Goal: Navigation & Orientation: Find specific page/section

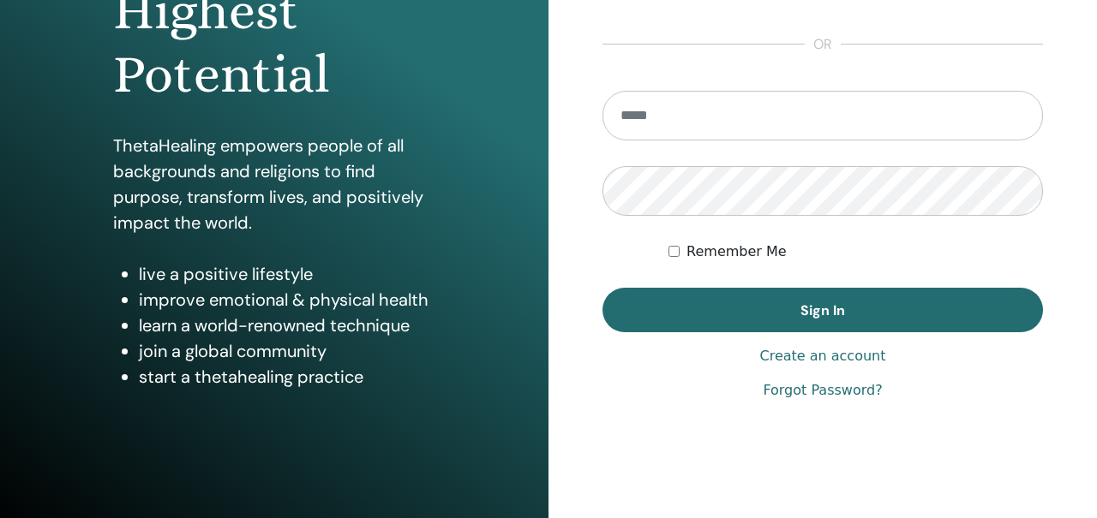
scroll to position [304, 0]
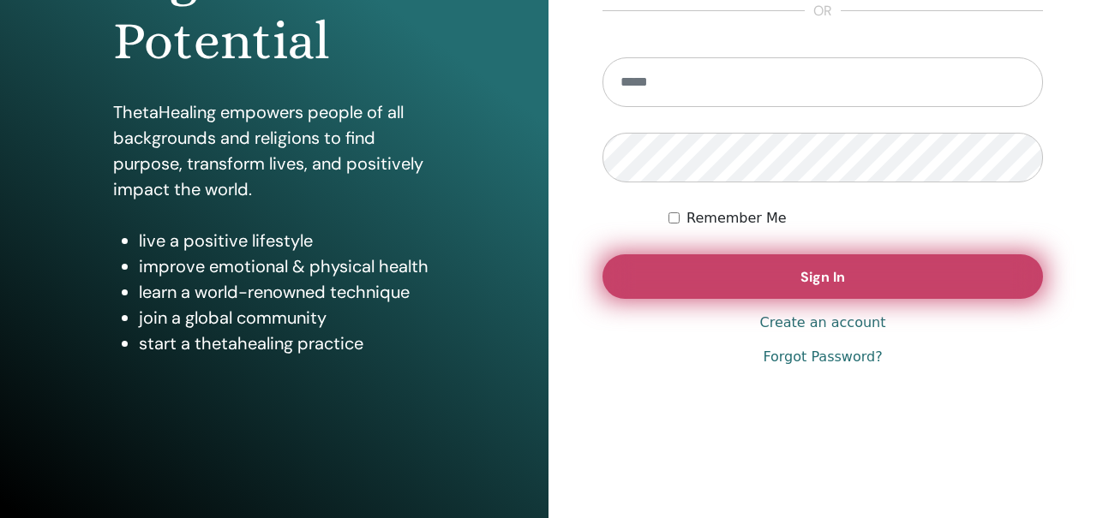
type input "**********"
click at [662, 280] on button "Sign In" at bounding box center [822, 277] width 440 height 45
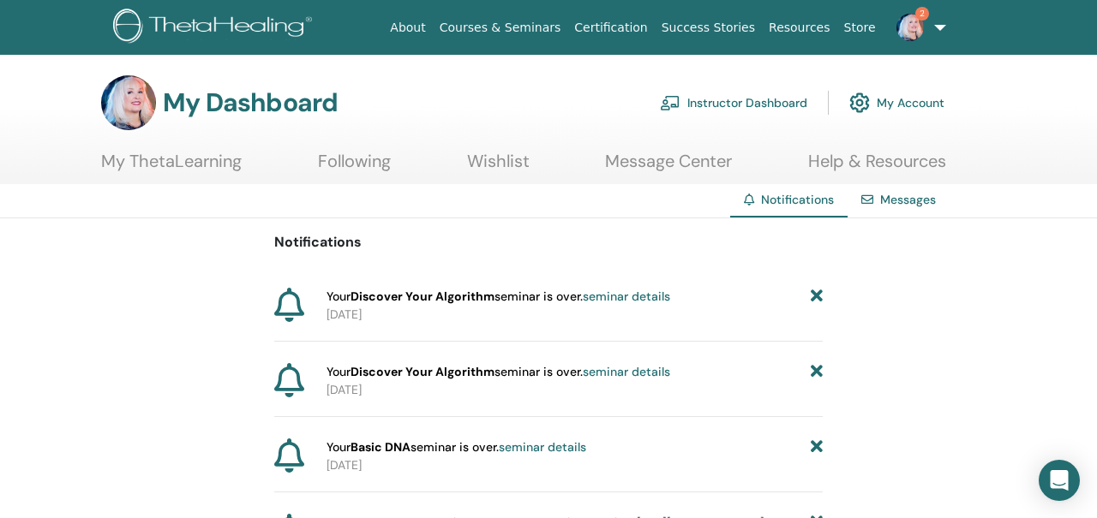
click at [909, 25] on img at bounding box center [909, 27] width 27 height 27
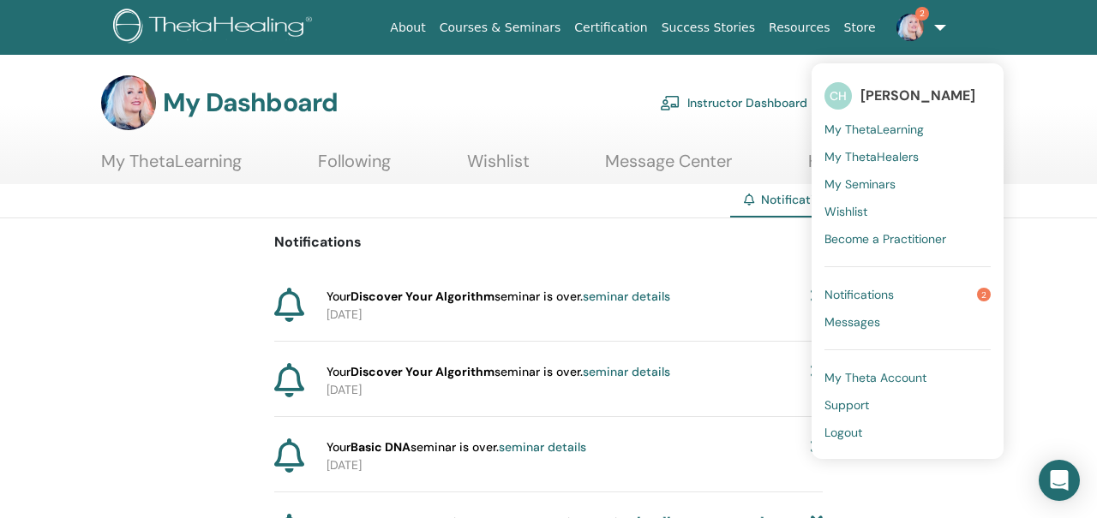
click at [849, 293] on span "Notifications" at bounding box center [858, 294] width 69 height 15
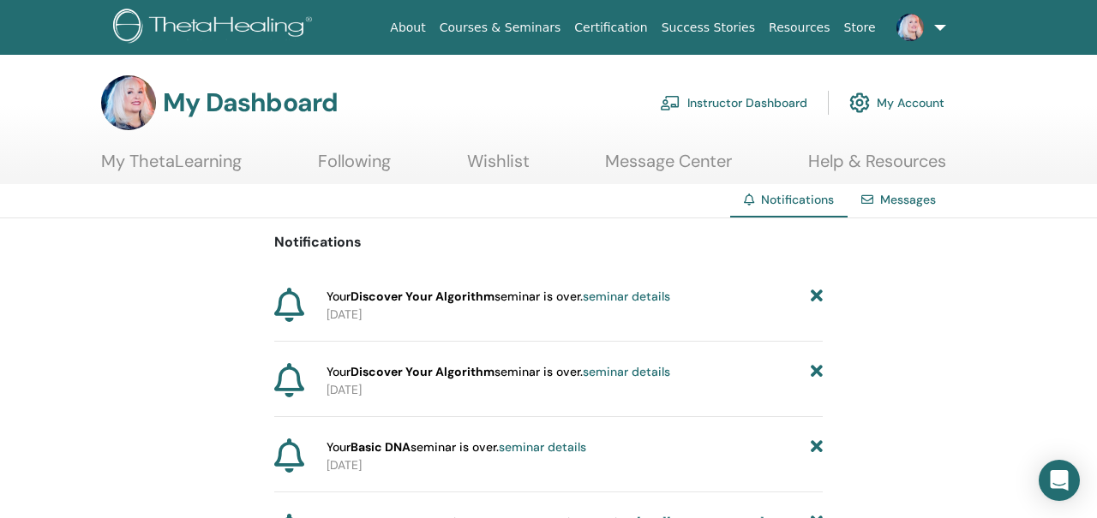
click at [511, 27] on link "Courses & Seminars" at bounding box center [500, 28] width 135 height 32
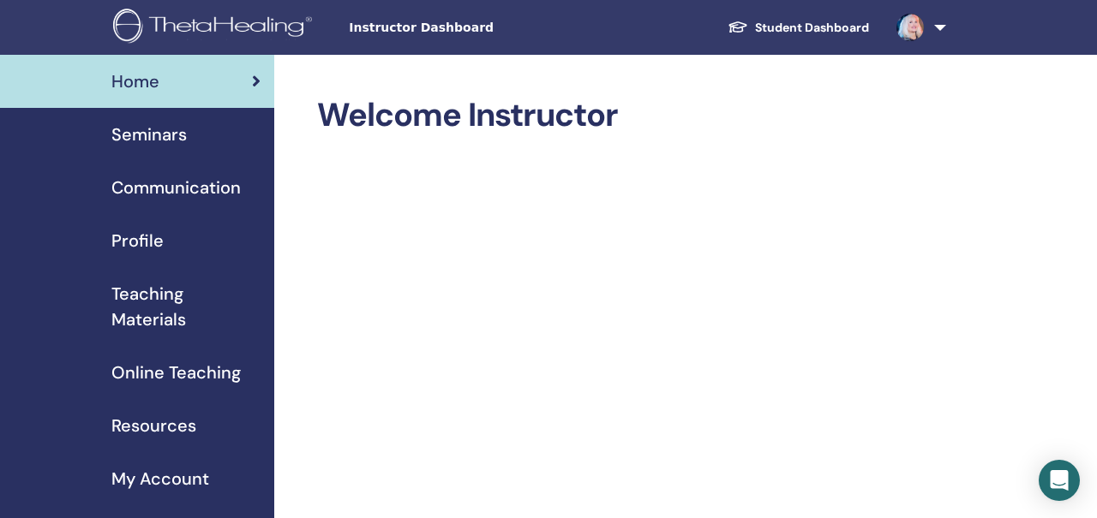
click at [800, 26] on link "Student Dashboard" at bounding box center [798, 28] width 169 height 32
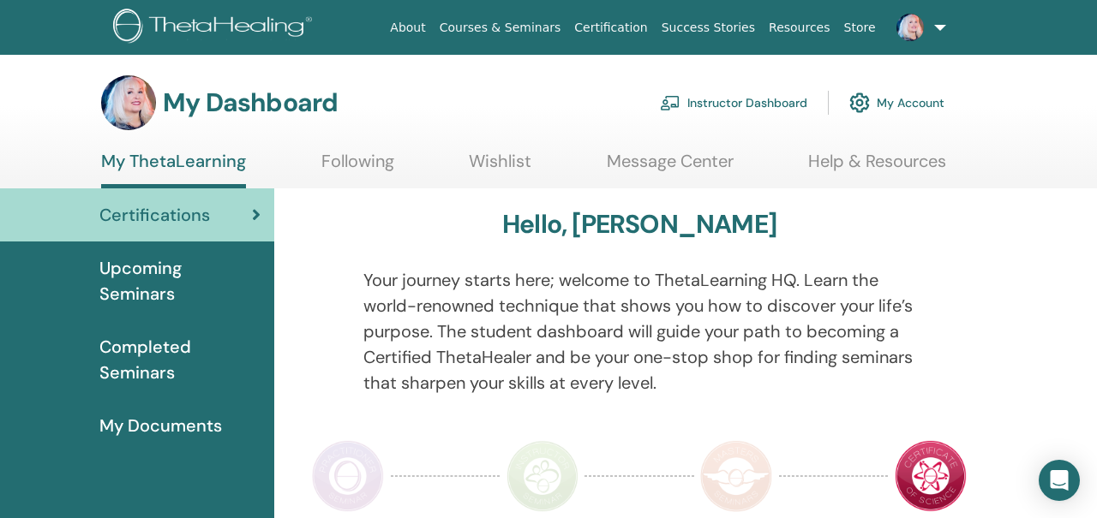
click at [369, 164] on link "Following" at bounding box center [357, 167] width 73 height 33
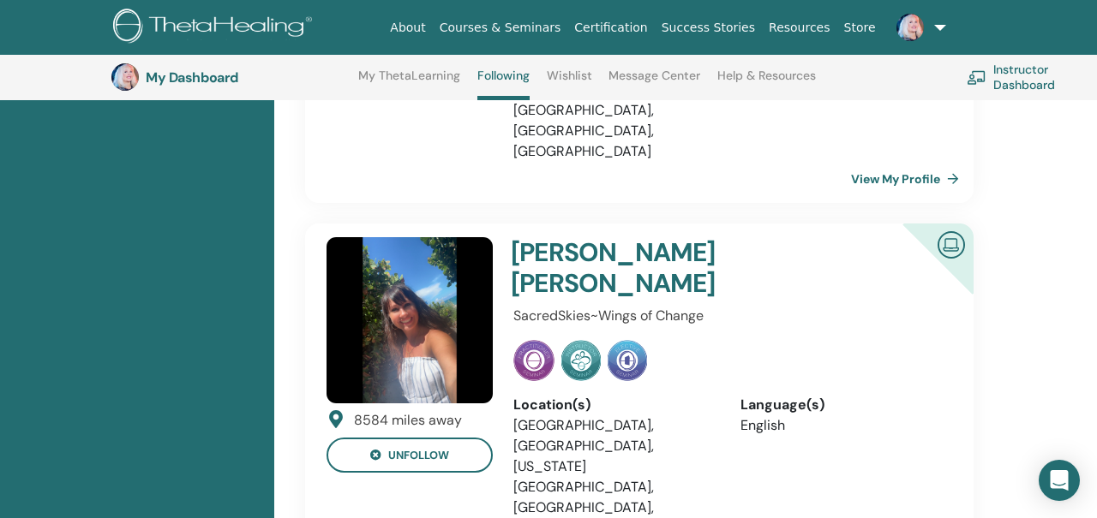
scroll to position [1347, 0]
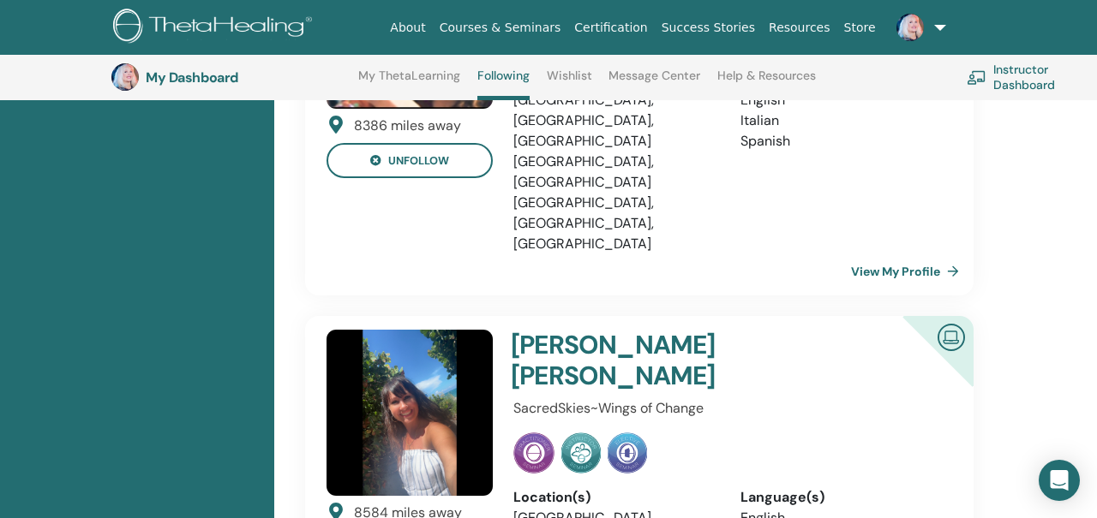
click at [588, 330] on h4 "[PERSON_NAME]" at bounding box center [690, 361] width 358 height 62
